Goal: Check status: Check status

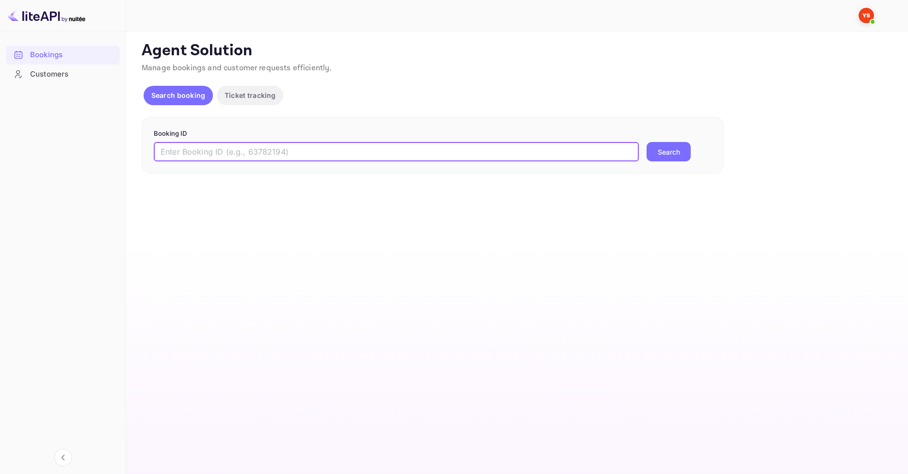
click at [208, 155] on input "text" at bounding box center [396, 151] width 485 height 19
paste input "9904567"
type input "9904567"
click at [658, 144] on button "Search" at bounding box center [668, 151] width 44 height 19
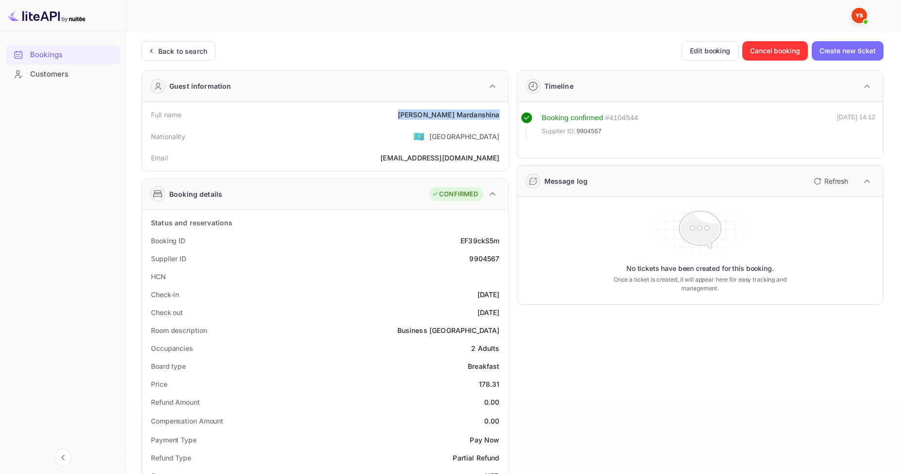
drag, startPoint x: 427, startPoint y: 114, endPoint x: 501, endPoint y: 109, distance: 74.4
click at [500, 109] on div "Full name [PERSON_NAME]" at bounding box center [325, 115] width 358 height 18
copy div "[PERSON_NAME]"
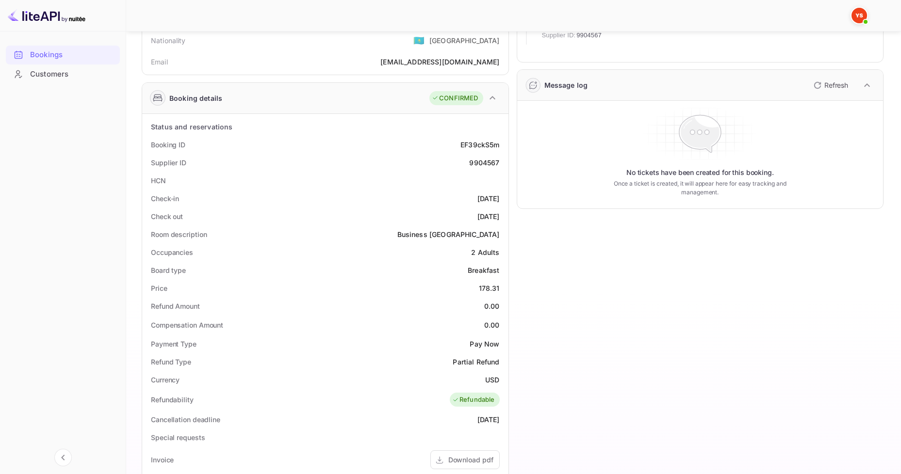
scroll to position [97, 0]
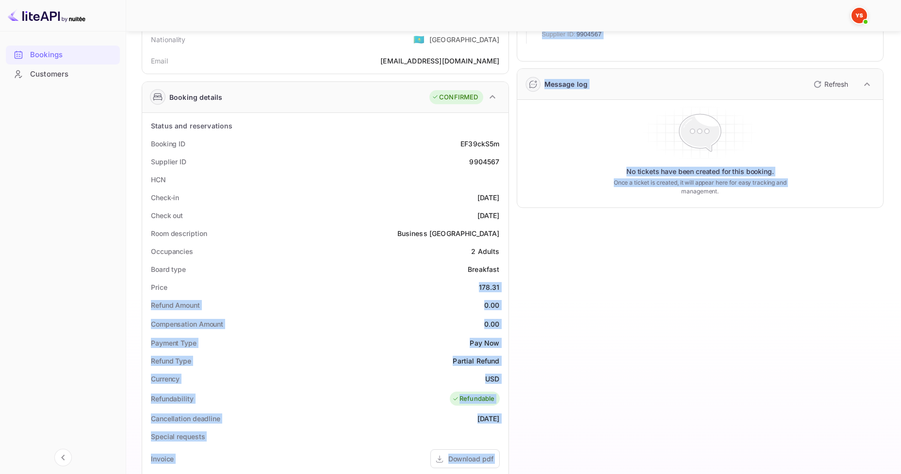
drag, startPoint x: 468, startPoint y: 287, endPoint x: 509, endPoint y: 289, distance: 40.8
click at [509, 289] on div "Guest information Full name [PERSON_NAME] Nationality 🇰🇿 [DEMOGRAPHIC_DATA] Ema…" at bounding box center [508, 329] width 749 height 727
click at [510, 290] on div "Timeline Booking confirmed # 4104544 Supplier ID: 9904567 [DATE] 14:12 Message …" at bounding box center [696, 329] width 375 height 727
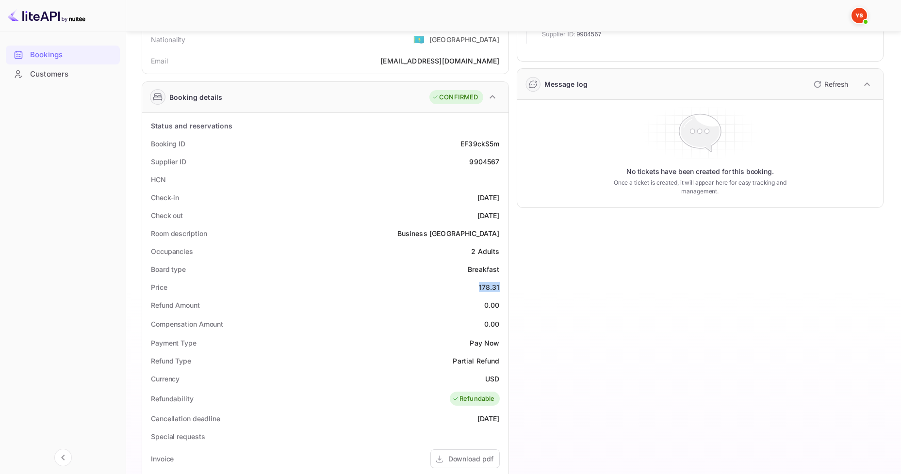
drag, startPoint x: 477, startPoint y: 287, endPoint x: 506, endPoint y: 287, distance: 29.1
click at [506, 287] on div "Status and reservations Booking ID EF39ckS5m Supplier ID 9904567 HCN Check-in […" at bounding box center [325, 399] width 366 height 572
copy div "178.31"
